Goal: Navigation & Orientation: Find specific page/section

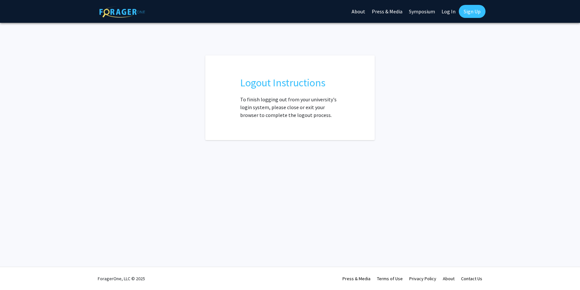
click at [451, 13] on link "Log In" at bounding box center [448, 11] width 21 height 23
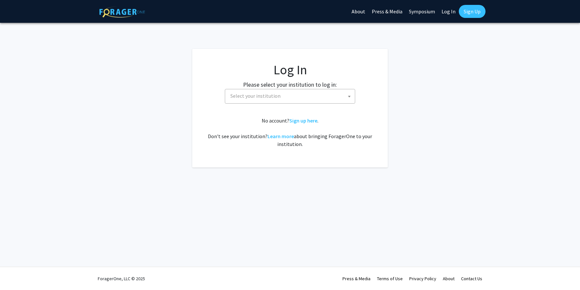
click at [296, 90] on span "Select your institution" at bounding box center [291, 95] width 127 height 13
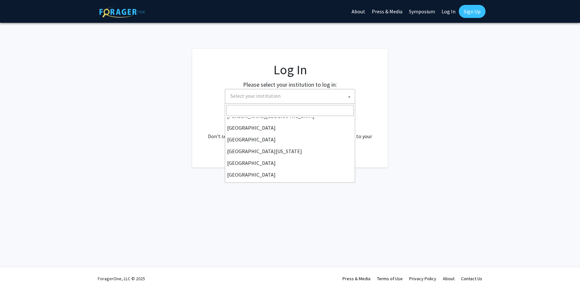
scroll to position [43, 0]
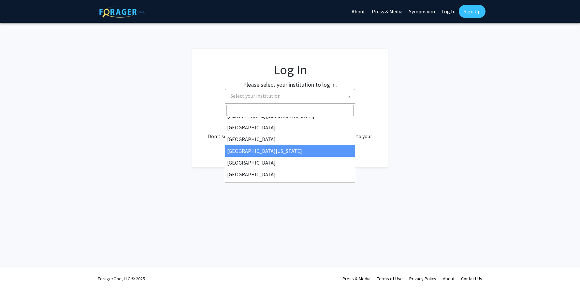
select select "29"
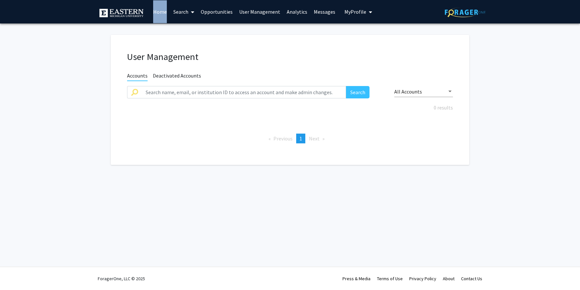
click at [321, 13] on link "Messages" at bounding box center [324, 11] width 28 height 23
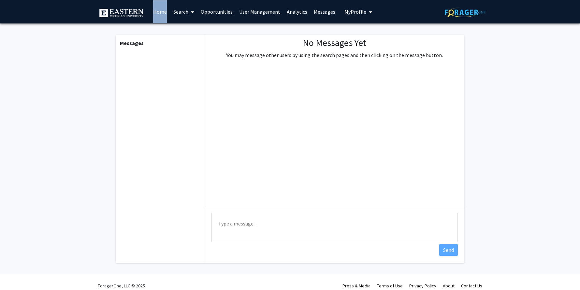
click at [350, 10] on span "My Profile" at bounding box center [355, 11] width 22 height 7
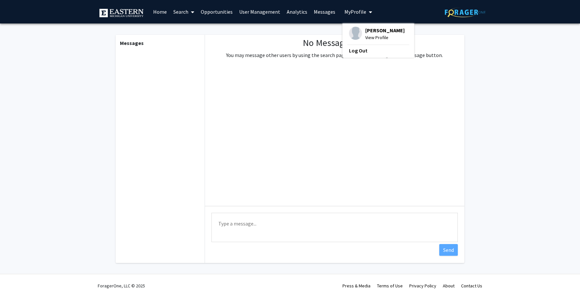
click at [358, 27] on div "Amy Bearinger View Profile" at bounding box center [377, 34] width 56 height 14
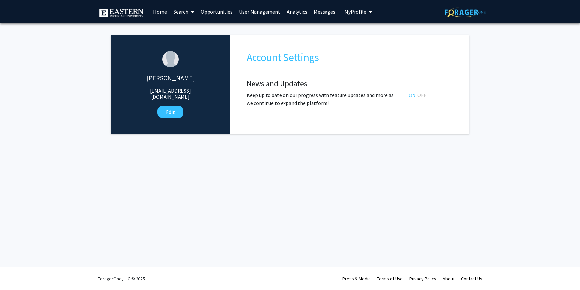
click at [226, 13] on link "Opportunities" at bounding box center [216, 11] width 38 height 23
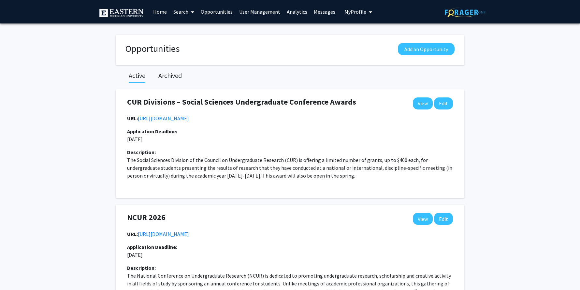
click at [283, 11] on link "Analytics" at bounding box center [296, 11] width 27 height 23
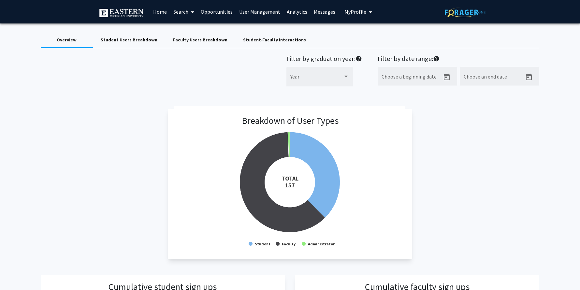
click at [248, 10] on link "User Management" at bounding box center [260, 11] width 48 height 23
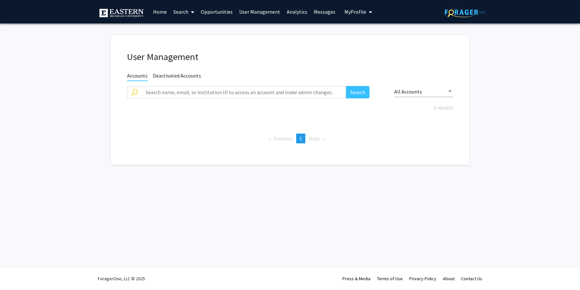
click at [156, 8] on link "Home" at bounding box center [160, 11] width 20 height 23
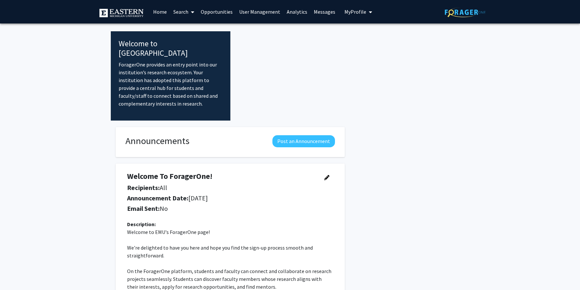
click at [355, 8] on span "My Profile" at bounding box center [355, 11] width 22 height 7
click at [352, 51] on link "Log Out" at bounding box center [378, 51] width 59 height 8
